Goal: Obtain resource: Download file/media

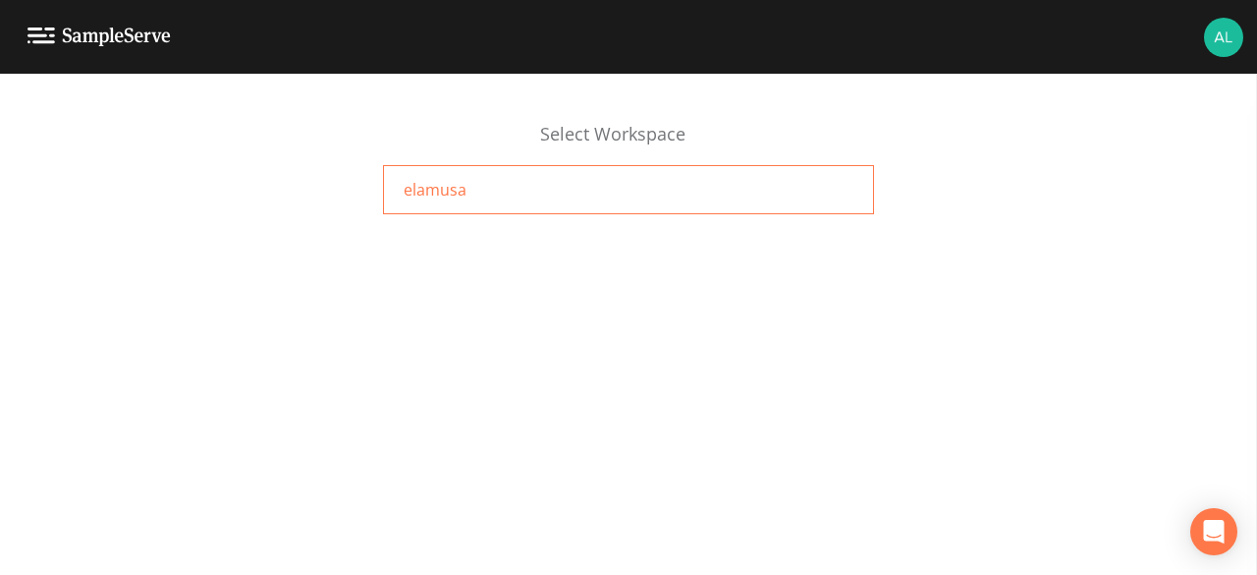
click at [629, 194] on div "elamusa" at bounding box center [628, 189] width 491 height 49
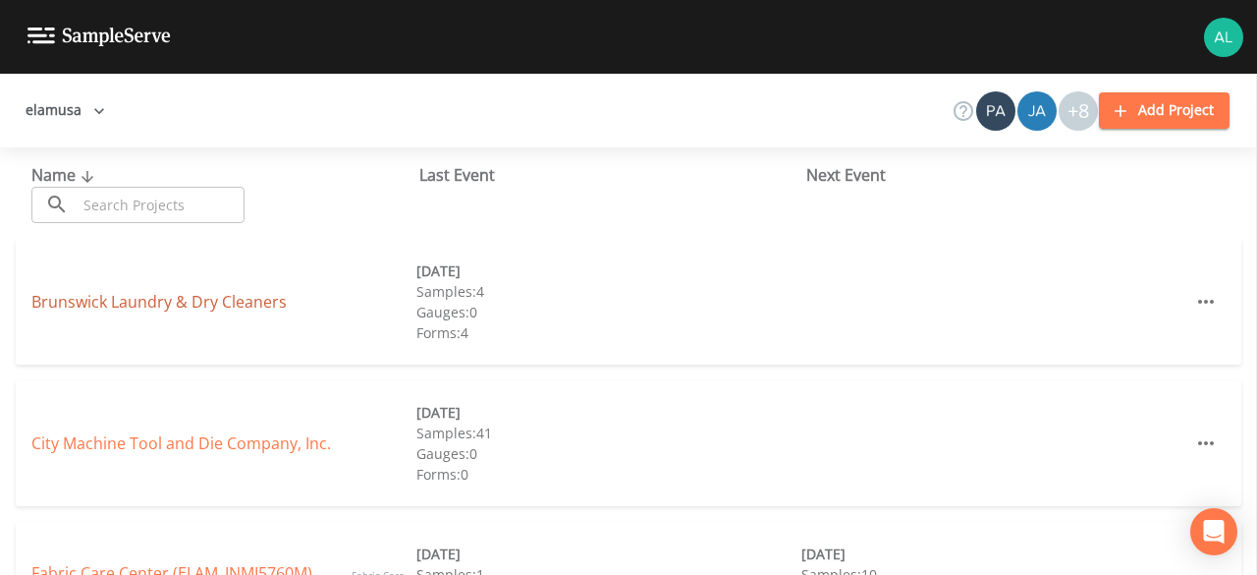
click at [234, 297] on link "Brunswick Laundry & Dry Cleaners" at bounding box center [158, 302] width 255 height 22
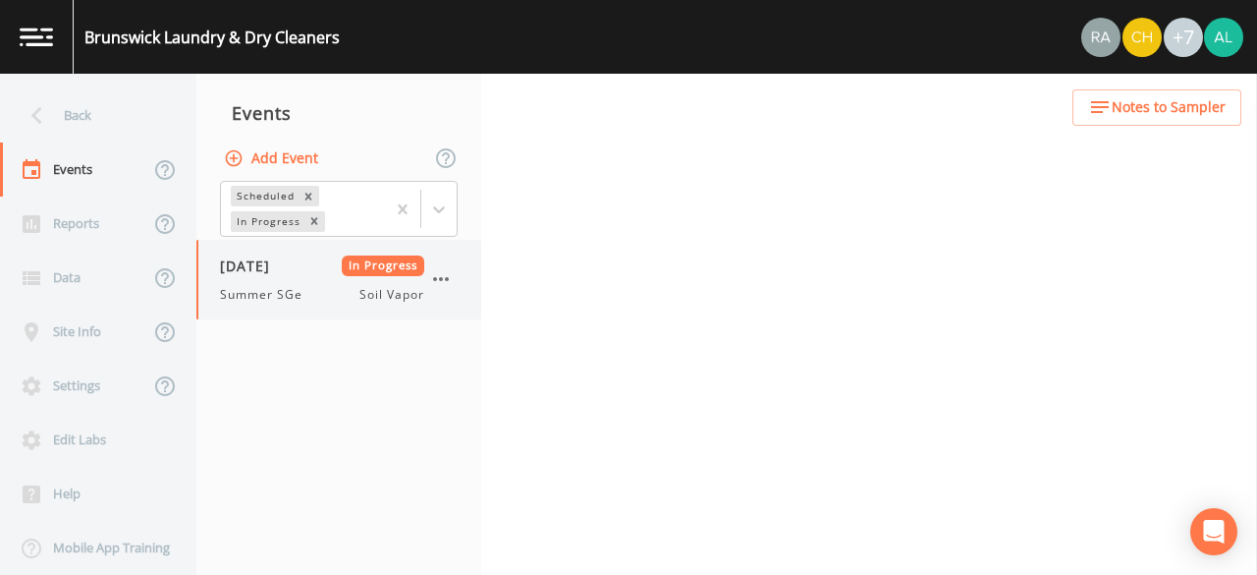
click at [288, 288] on span "Summer SGe" at bounding box center [267, 295] width 94 height 18
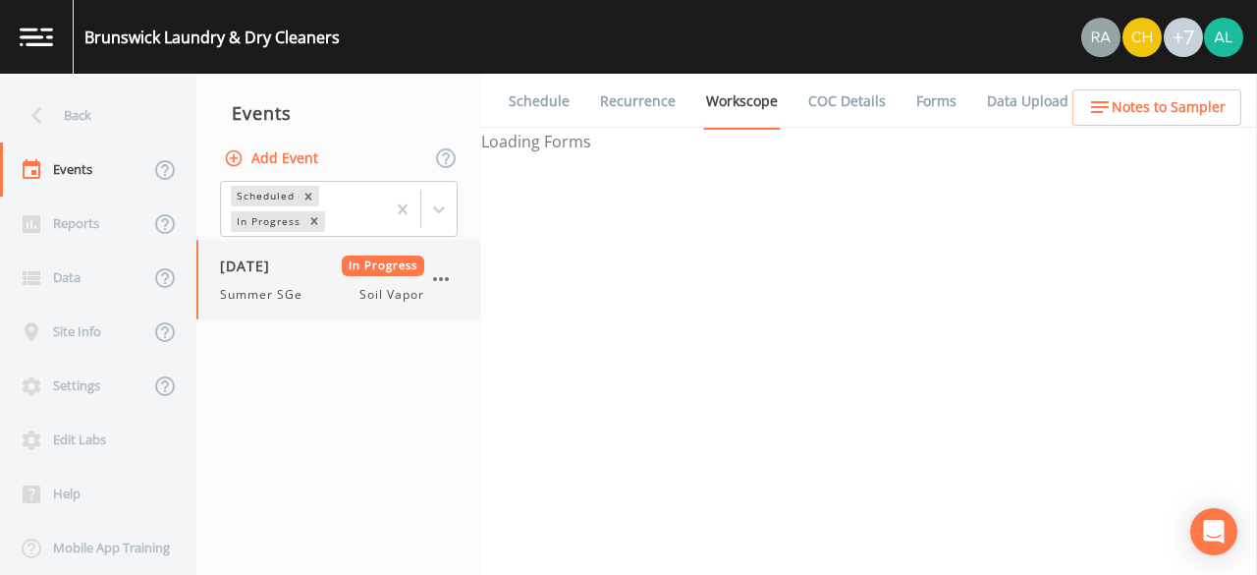
select select "c5bfc0a2-8365-4ab6-a941-dacac289f9c5"
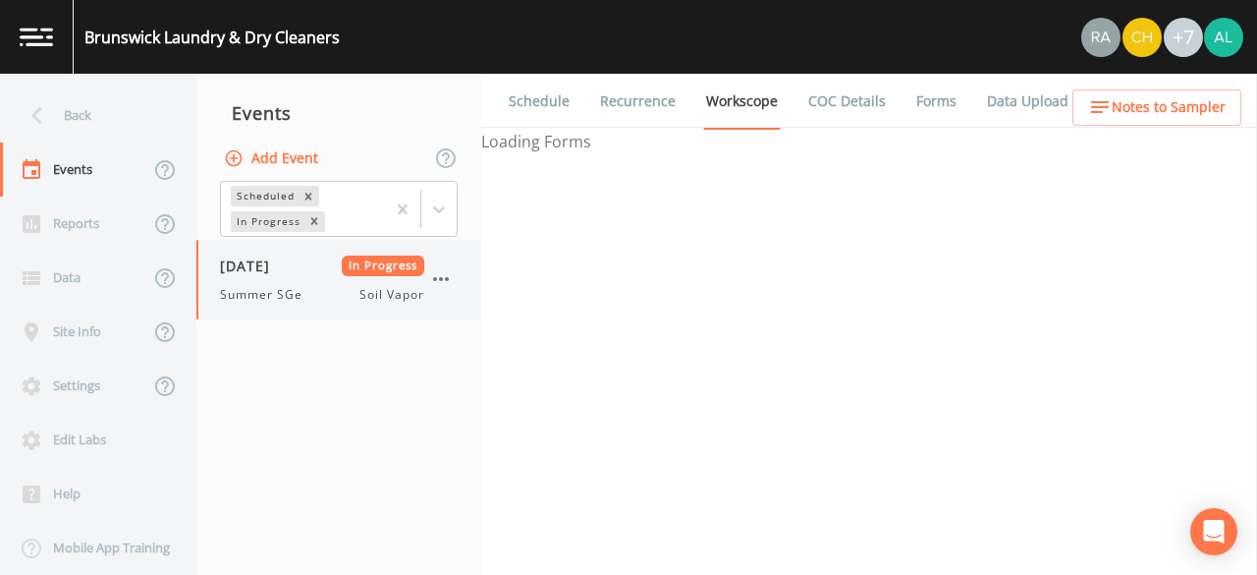
select select "8951070b-37a2-48d2-9e9e-ee6403d0a331"
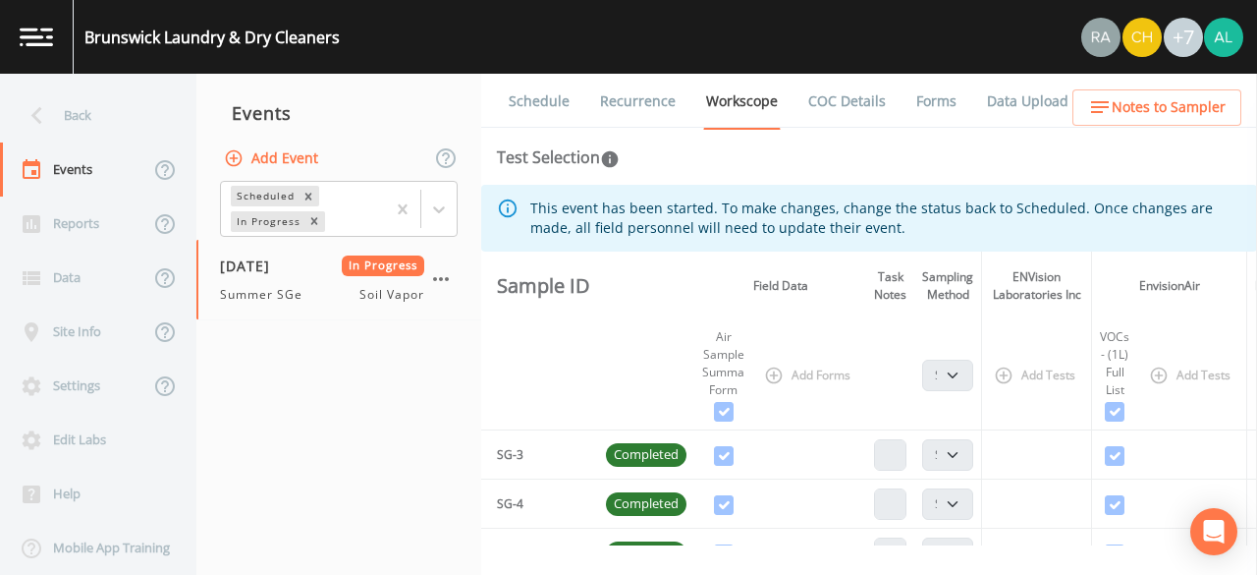
click at [923, 103] on link "Forms" at bounding box center [937, 101] width 46 height 55
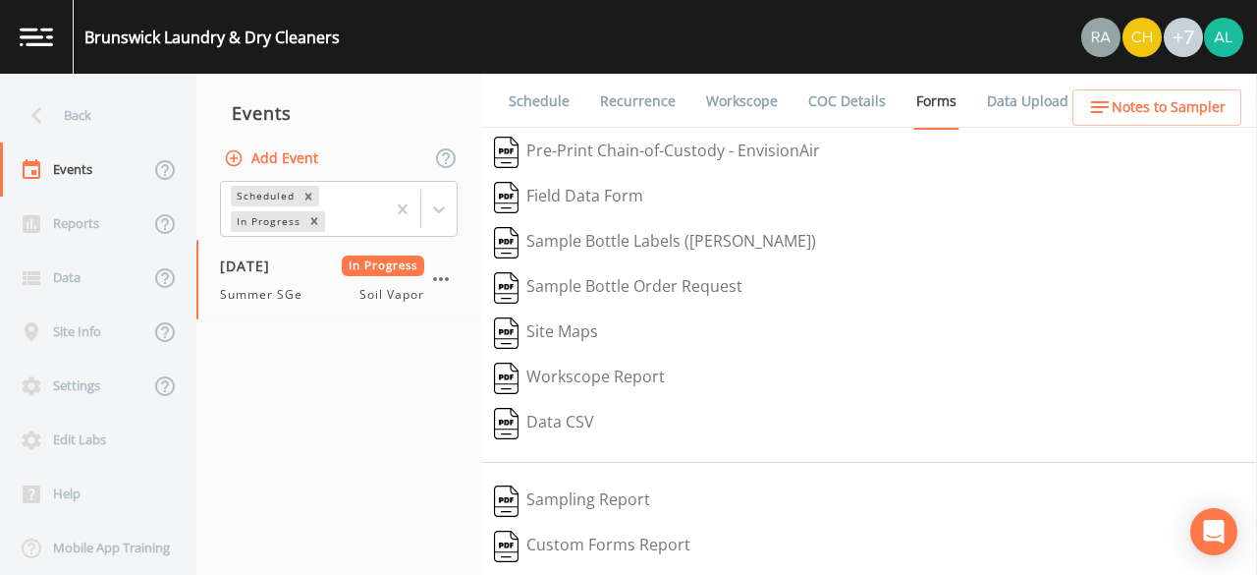
click at [1000, 101] on link "Data Upload" at bounding box center [1027, 101] width 87 height 55
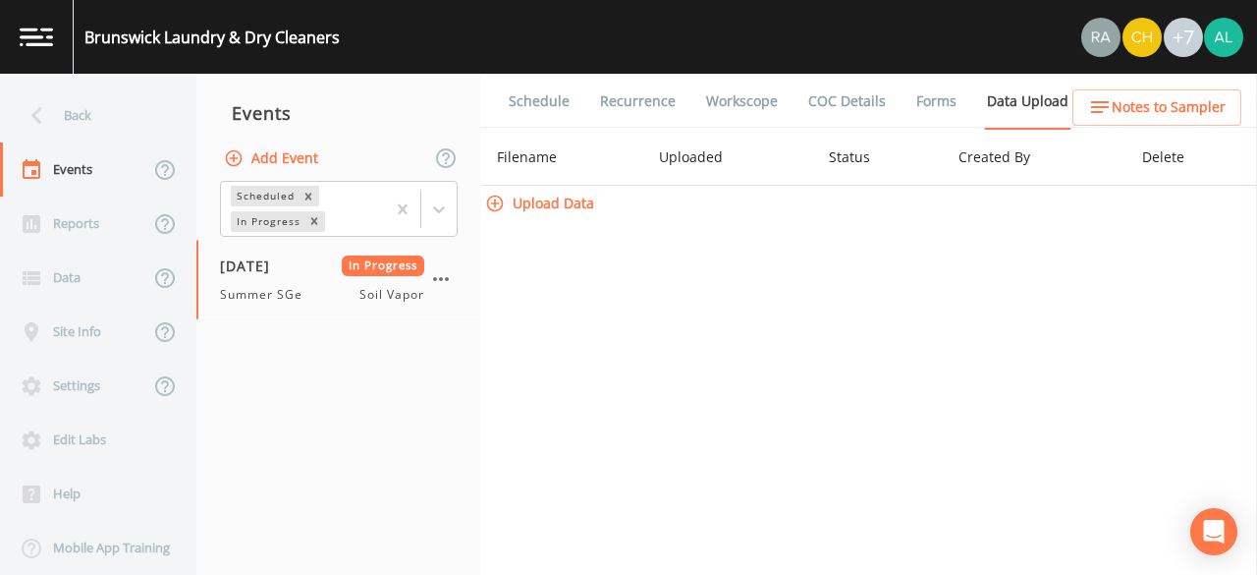
click at [932, 101] on link "Forms" at bounding box center [937, 101] width 46 height 55
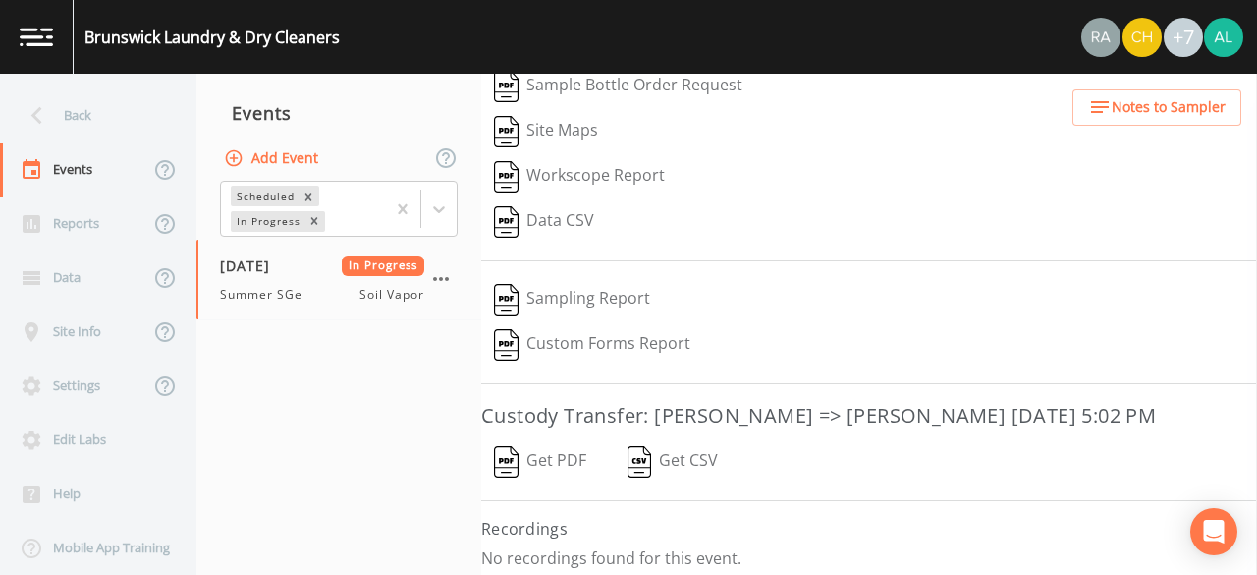
scroll to position [202, 0]
click at [549, 451] on button "Get PDF" at bounding box center [540, 460] width 118 height 45
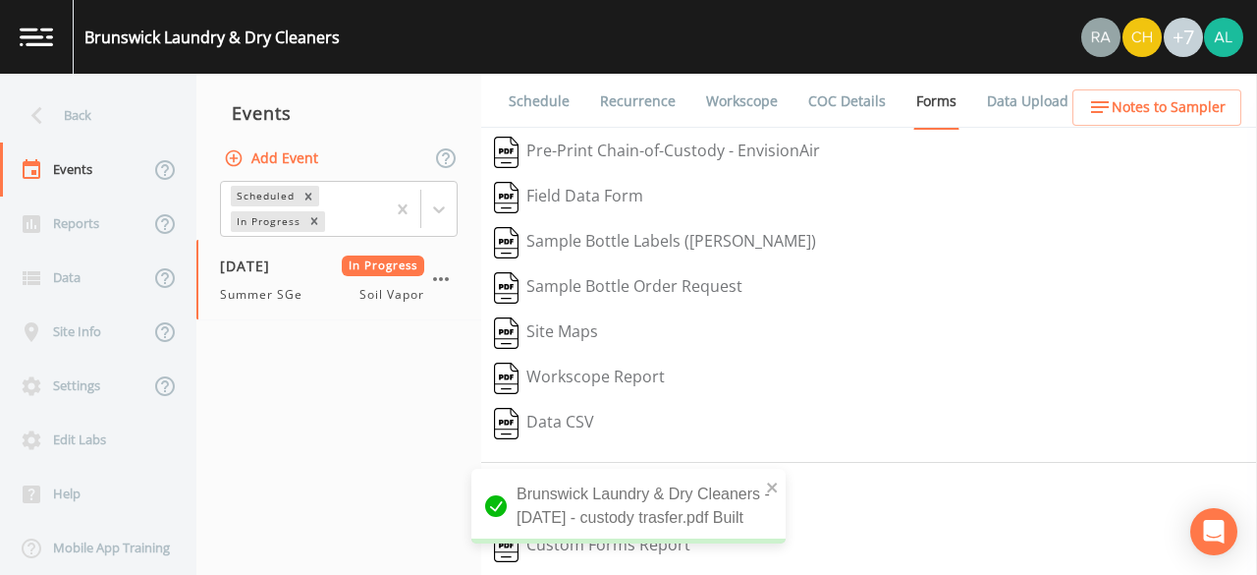
scroll to position [0, 0]
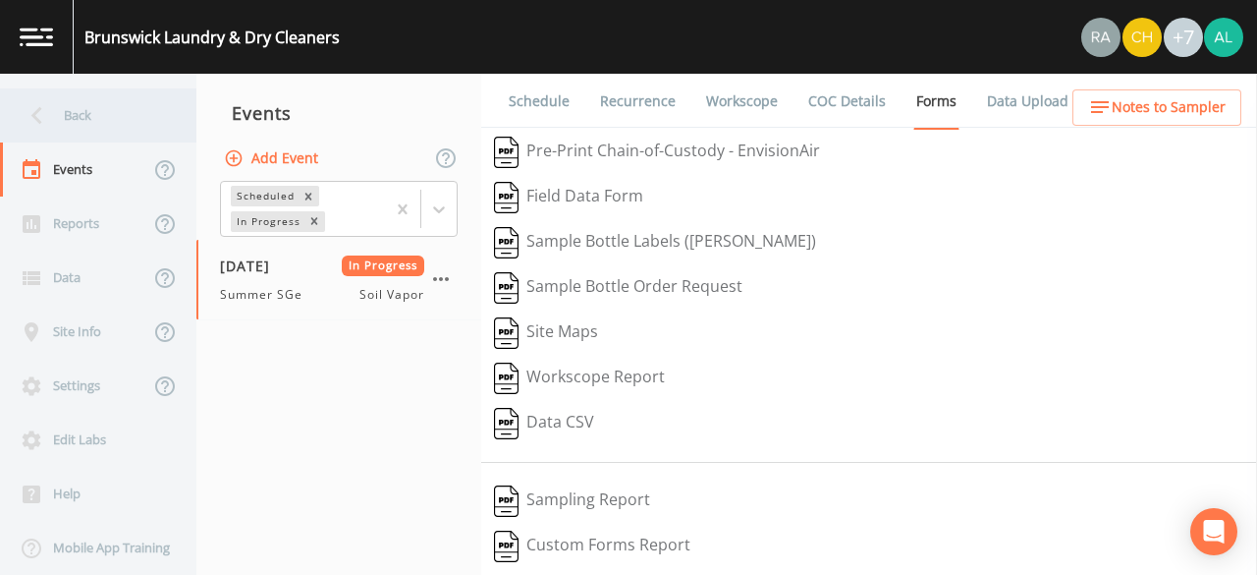
click at [58, 117] on div "Back" at bounding box center [88, 115] width 177 height 54
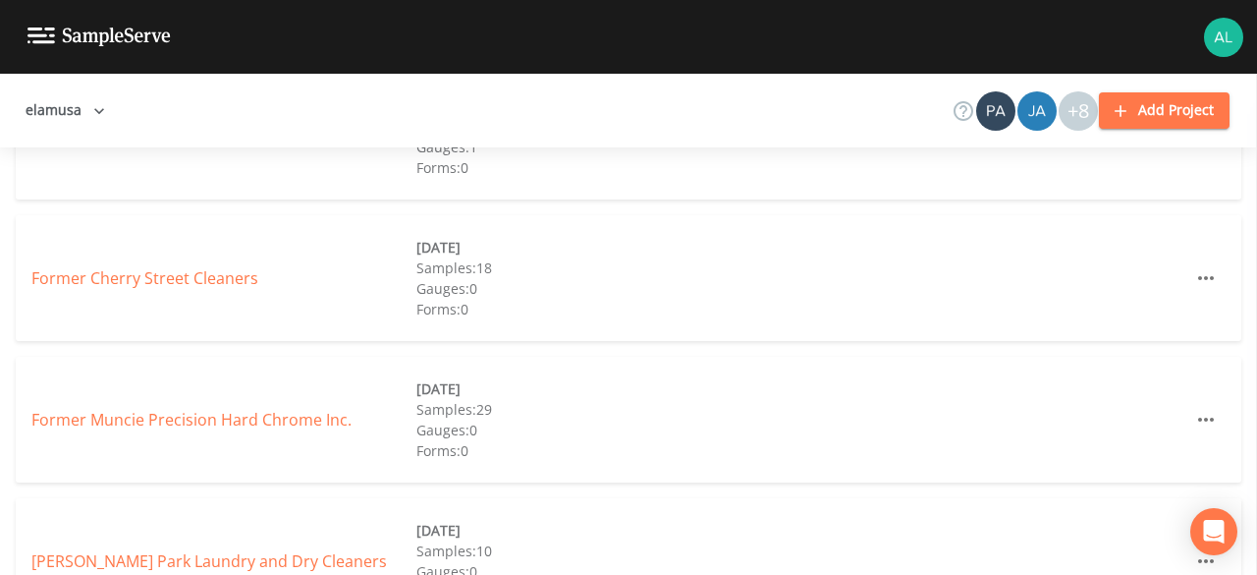
scroll to position [688, 0]
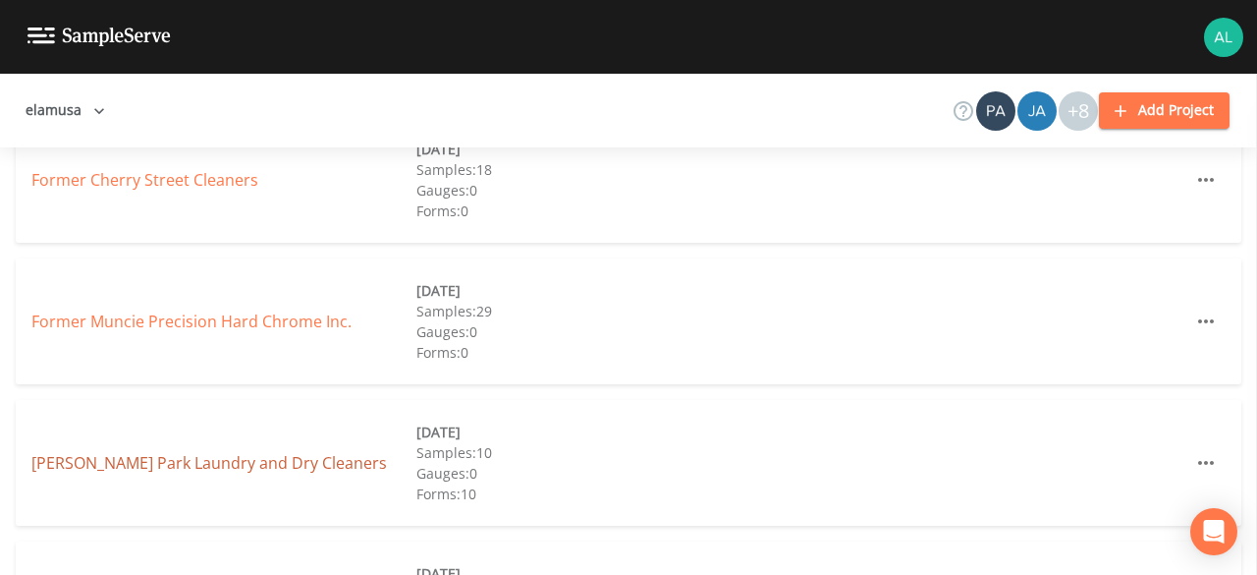
click at [222, 459] on link "[PERSON_NAME] Park Laundry and Dry Cleaners" at bounding box center [209, 463] width 356 height 22
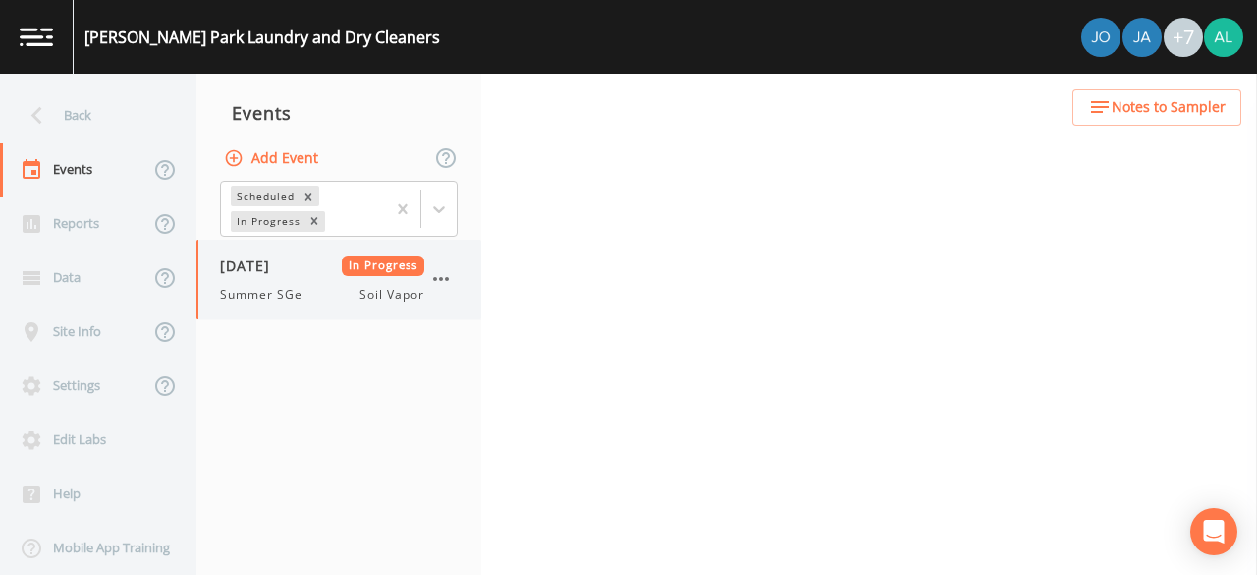
click at [307, 286] on span "Summer SGe" at bounding box center [267, 295] width 94 height 18
select select "c5bfc0a2-8365-4ab6-a941-dacac289f9c5"
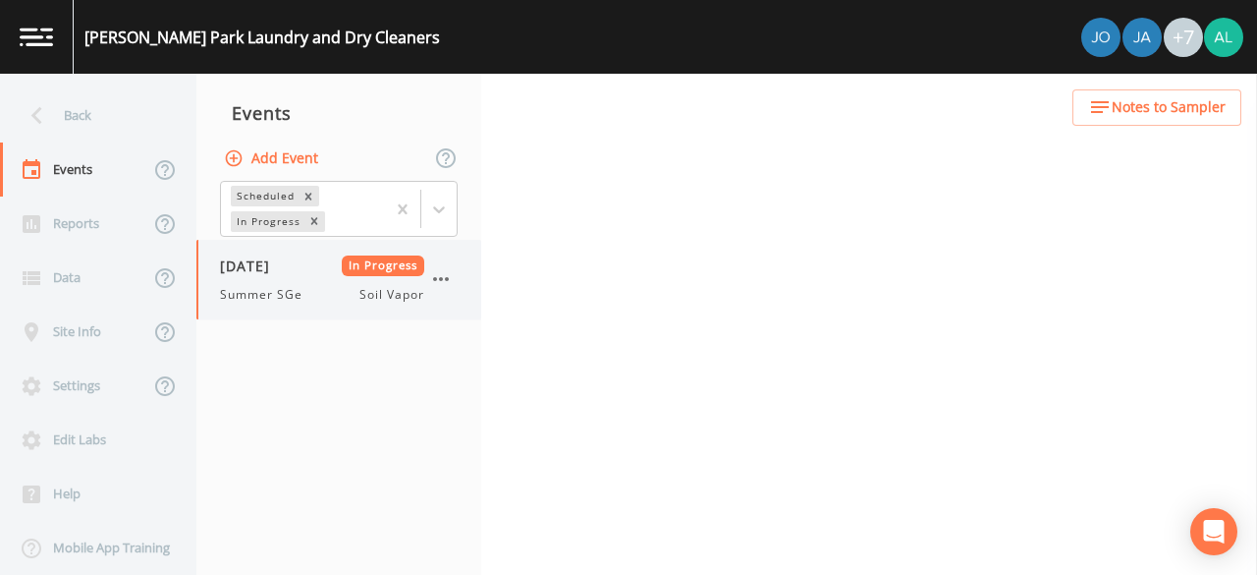
select select "c5bfc0a2-8365-4ab6-a941-dacac289f9c5"
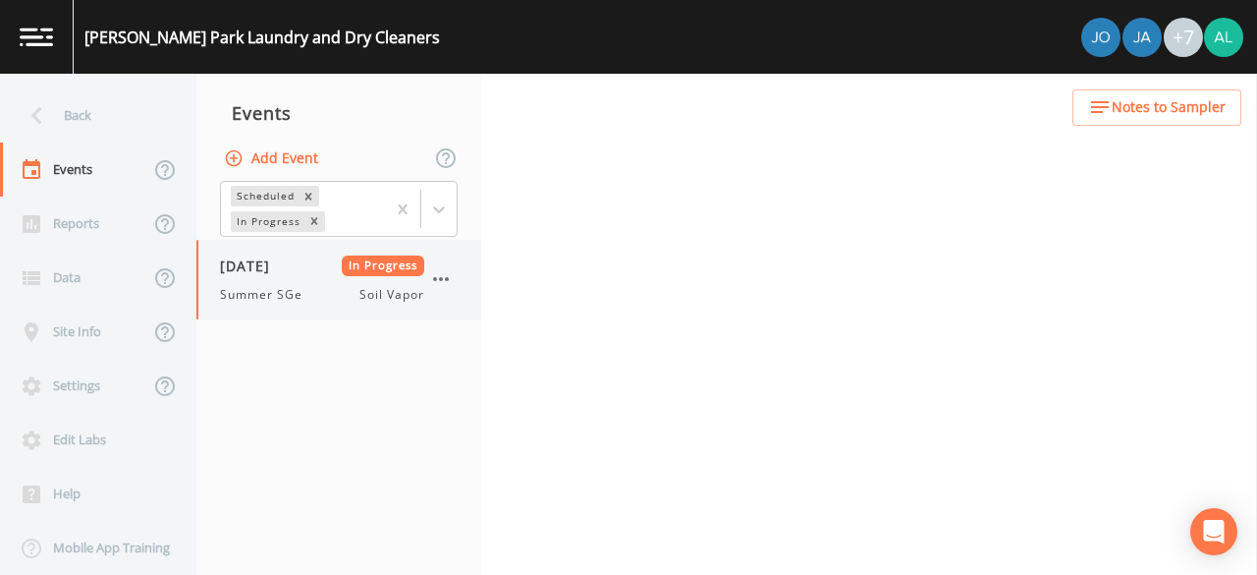
select select "c5bfc0a2-8365-4ab6-a941-dacac289f9c5"
select select "870c3ab3-48ff-4d8c-b307-25957cf3be88"
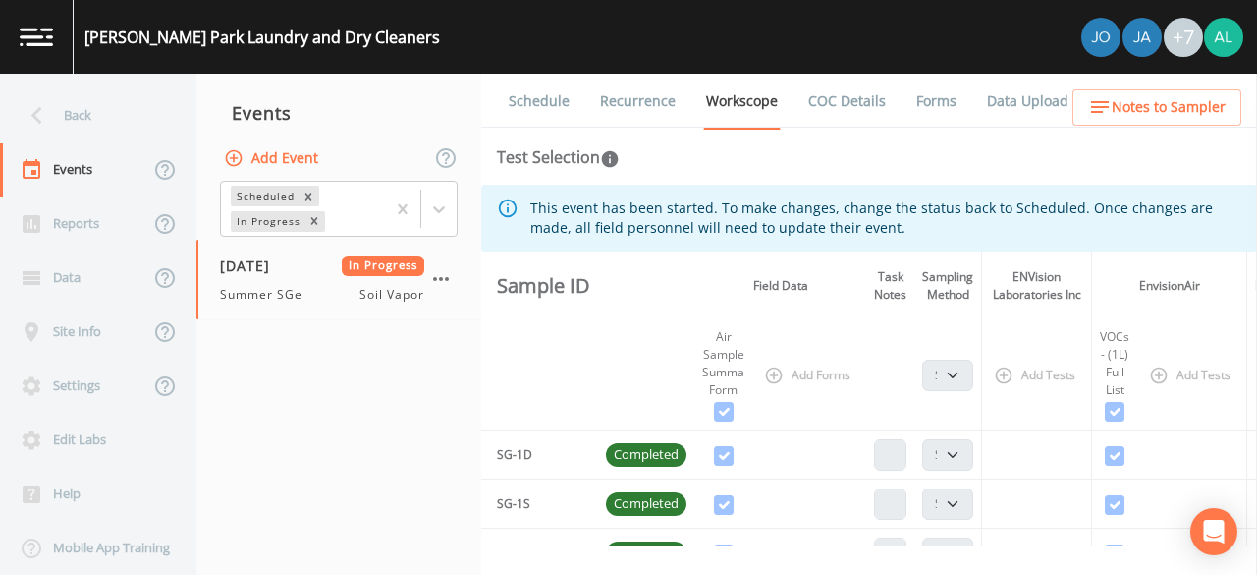
click at [889, 102] on li "Forms" at bounding box center [924, 101] width 71 height 55
click at [960, 97] on li "Data Upload" at bounding box center [1016, 101] width 112 height 55
click at [946, 97] on link "Forms" at bounding box center [937, 101] width 46 height 55
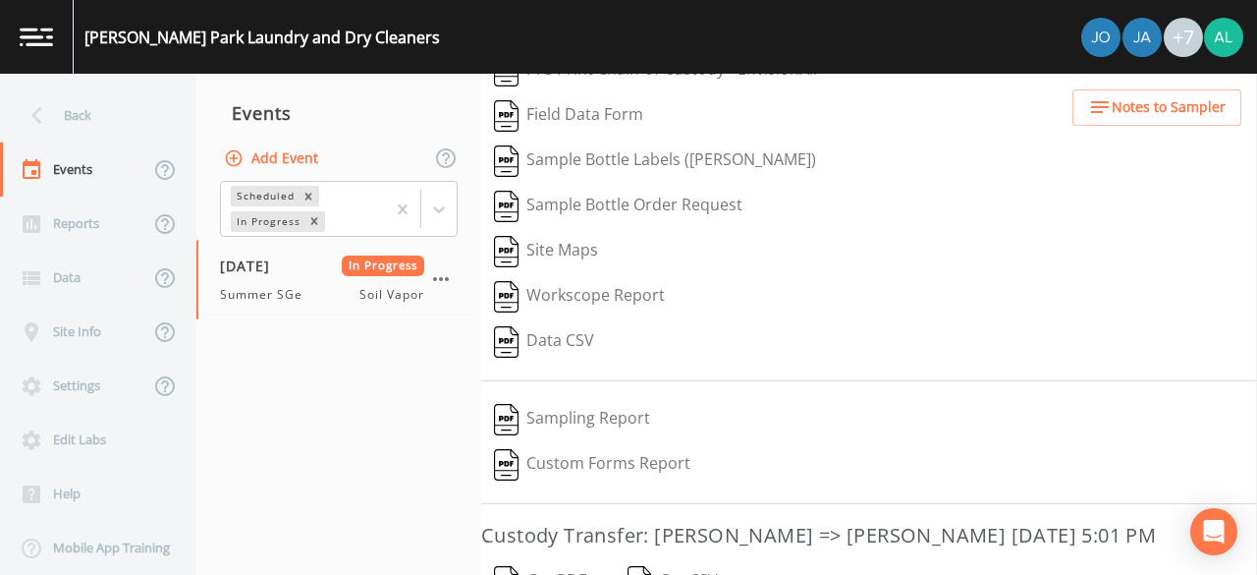
scroll to position [196, 0]
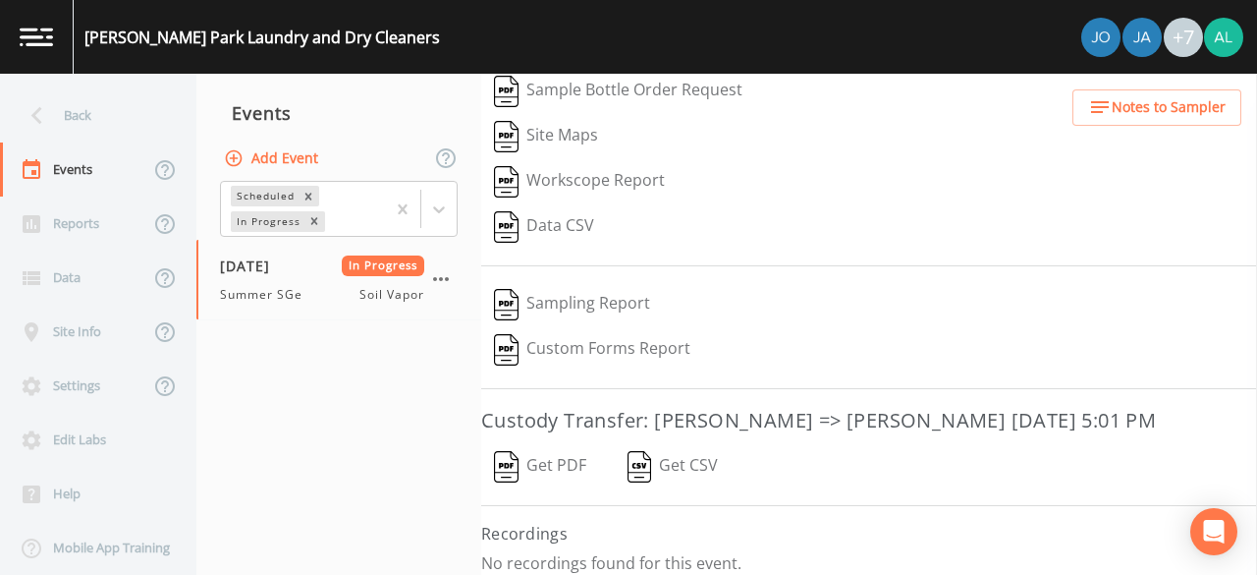
click at [535, 450] on button "Get PDF" at bounding box center [540, 466] width 118 height 45
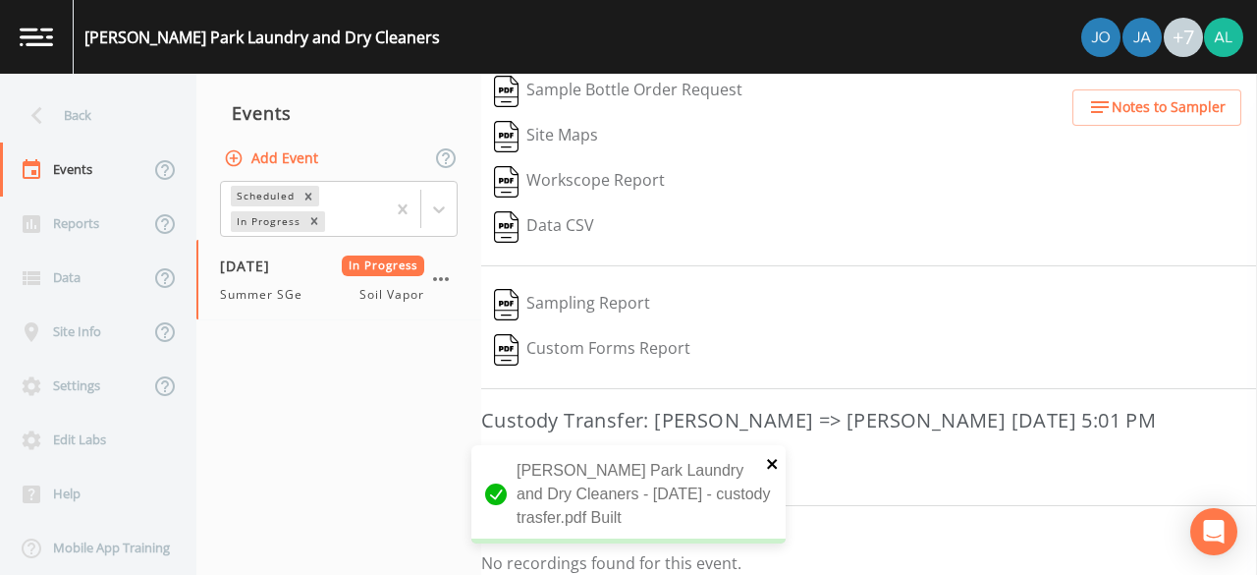
click at [773, 461] on icon "close" at bounding box center [773, 464] width 14 height 16
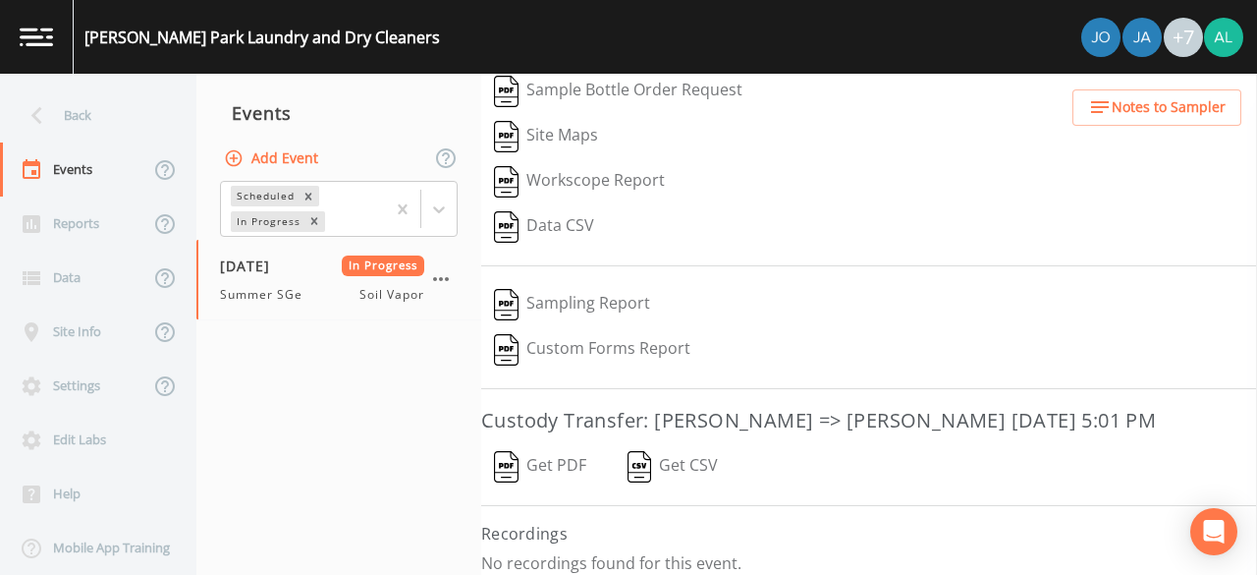
click at [1222, 52] on img at bounding box center [1223, 37] width 39 height 39
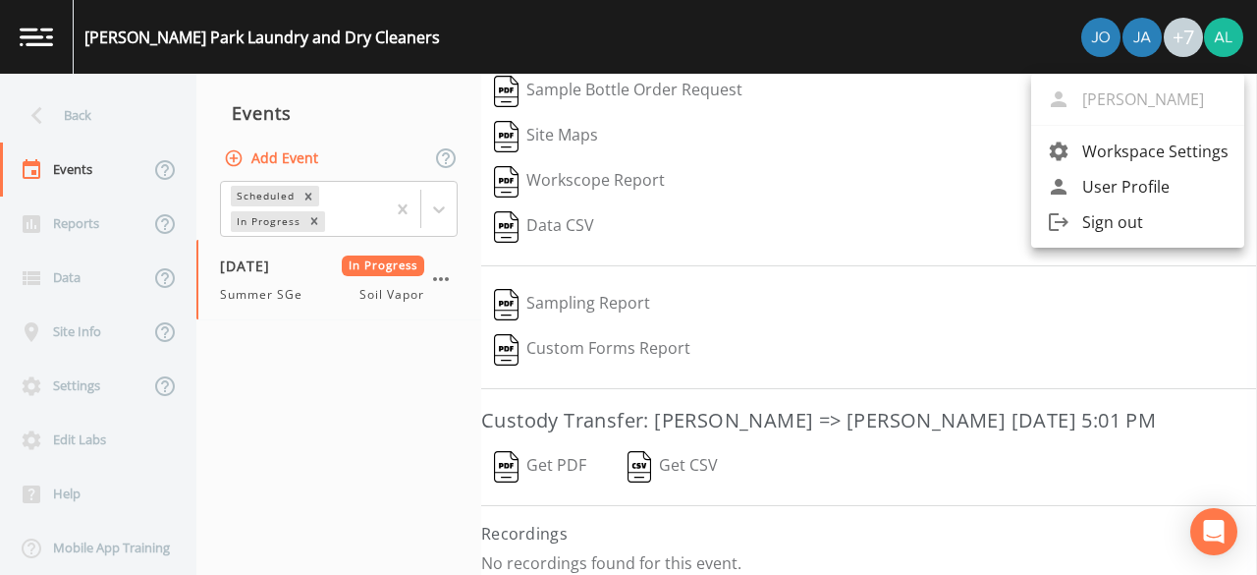
click at [1158, 228] on span "Sign out" at bounding box center [1156, 222] width 146 height 24
